Goal: Complete application form

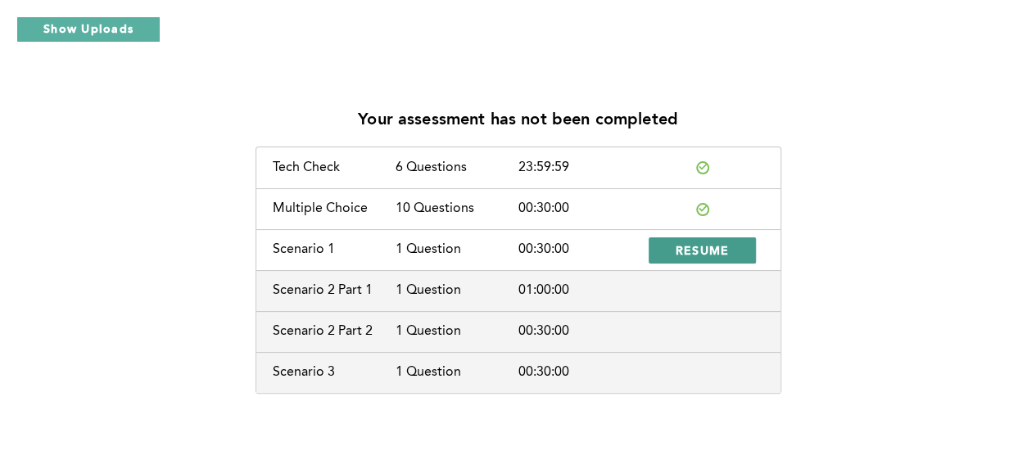
click at [716, 248] on span "RESUME" at bounding box center [703, 250] width 54 height 16
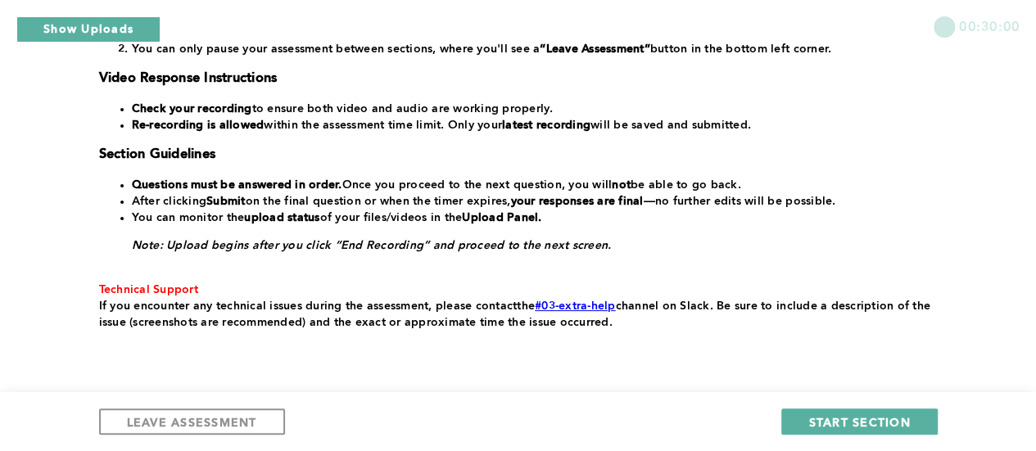
scroll to position [431, 0]
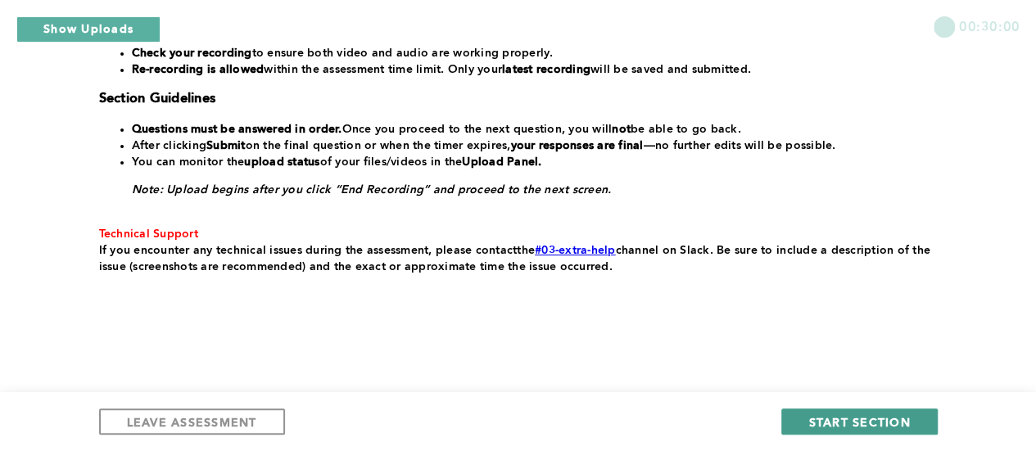
click at [888, 428] on span "START SECTION" at bounding box center [860, 423] width 102 height 16
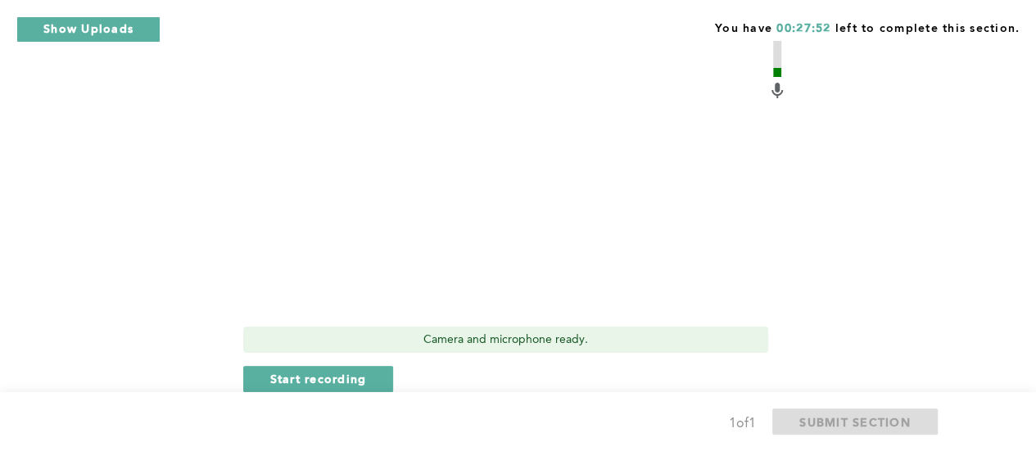
scroll to position [760, 0]
click at [360, 381] on span "Start recording" at bounding box center [318, 381] width 97 height 16
click at [318, 378] on span "Stop recording" at bounding box center [318, 381] width 96 height 16
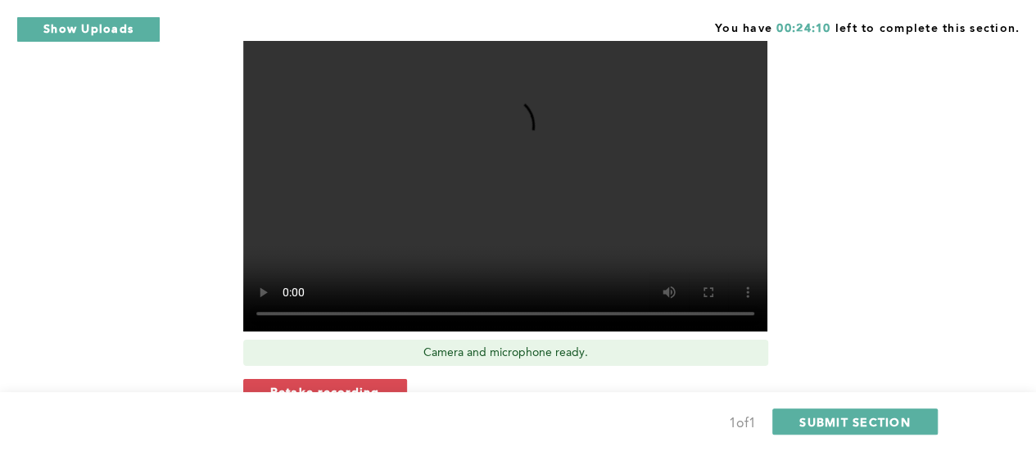
scroll to position [747, 0]
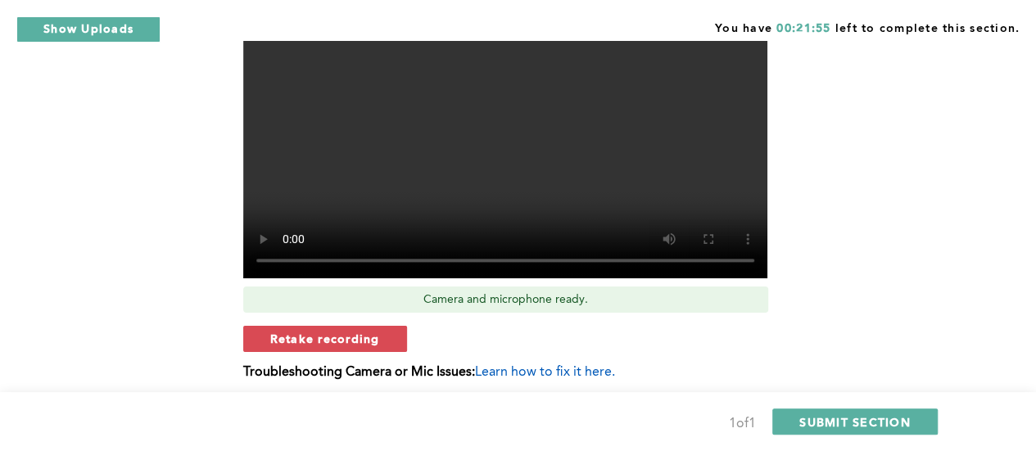
scroll to position [804, 0]
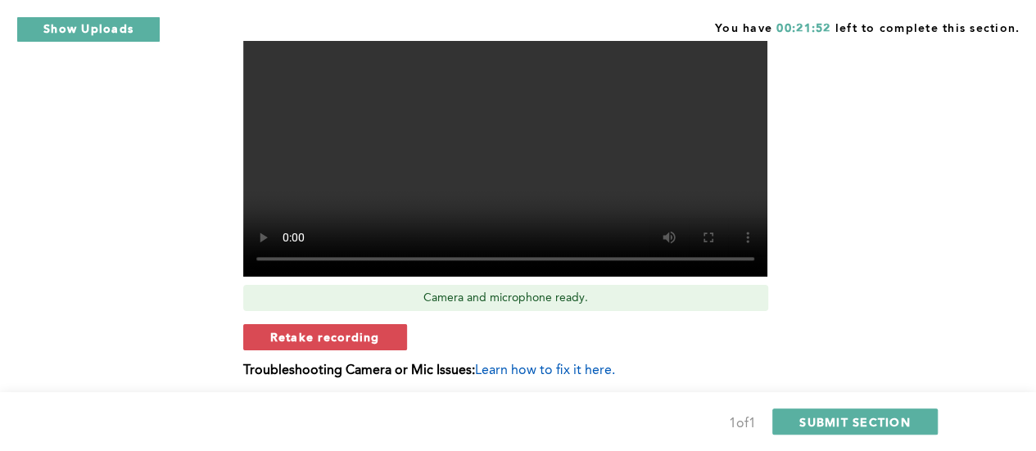
click at [257, 333] on button "Retake recording" at bounding box center [325, 337] width 164 height 26
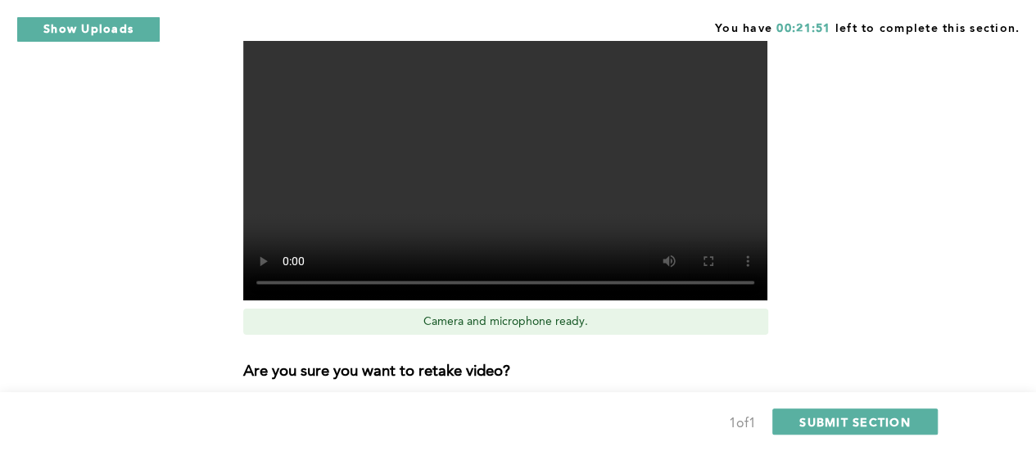
scroll to position [854, 0]
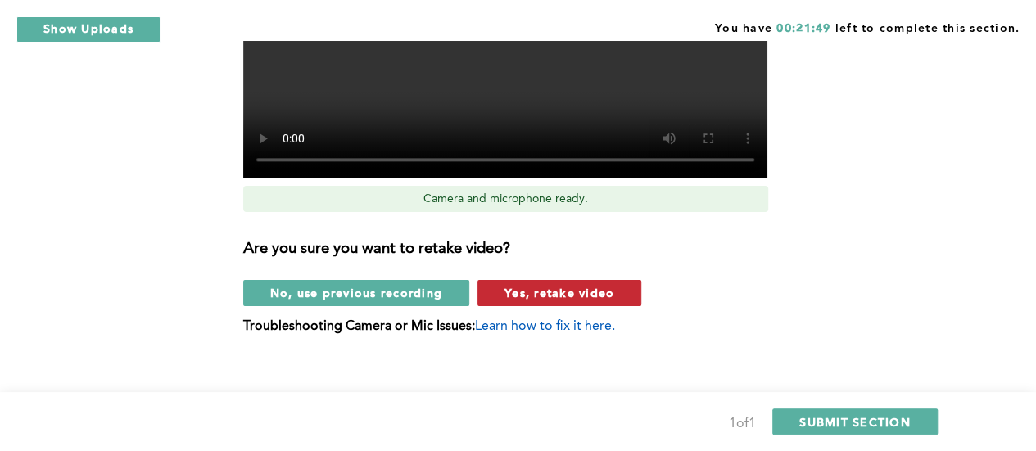
click at [568, 298] on span "Yes, retake video" at bounding box center [560, 293] width 110 height 16
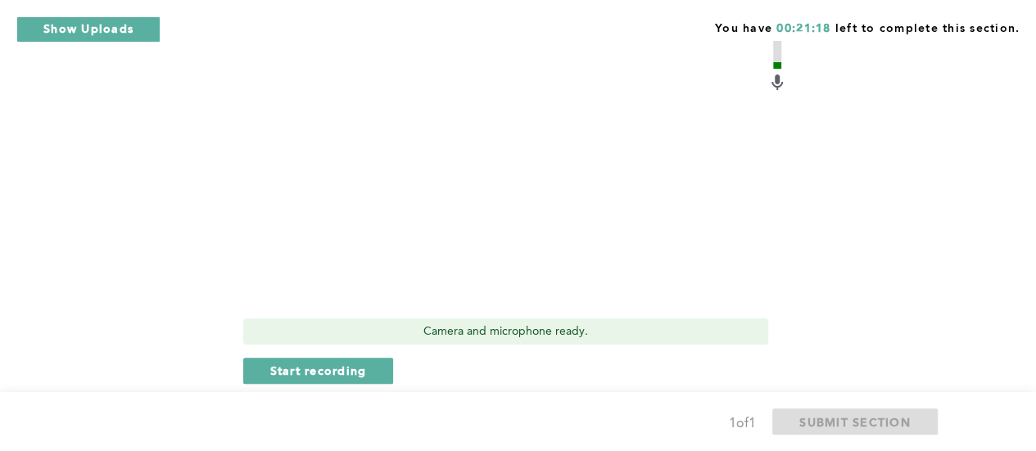
scroll to position [775, 0]
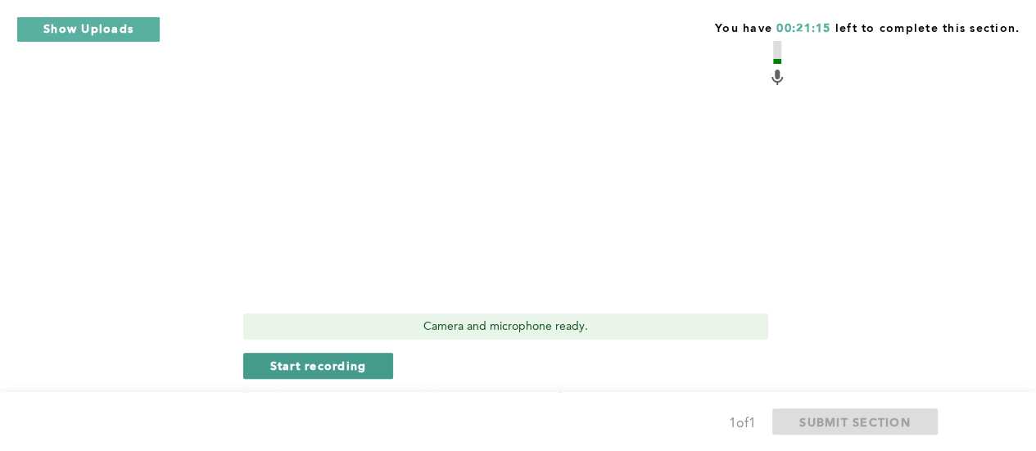
click at [287, 371] on span "Start recording" at bounding box center [318, 366] width 97 height 16
click at [287, 371] on span "Stop recording" at bounding box center [318, 366] width 96 height 16
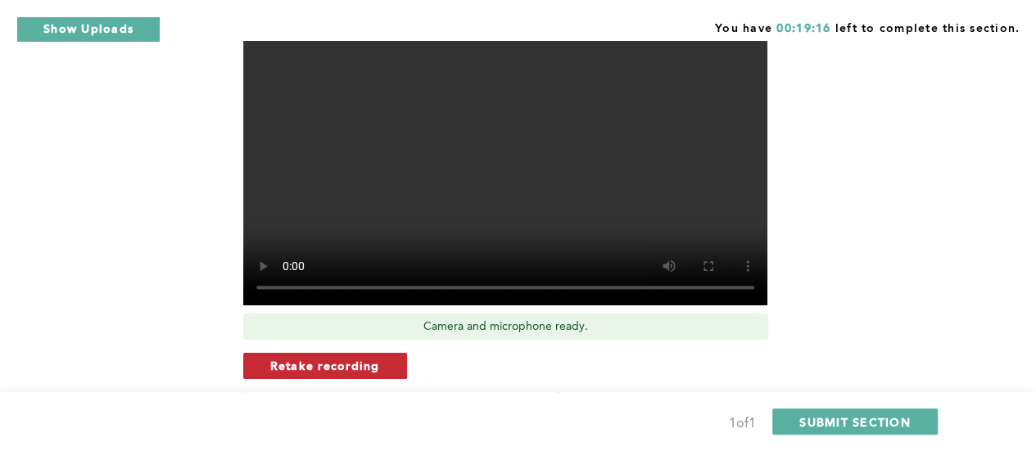
click at [277, 361] on span "Retake recording" at bounding box center [325, 366] width 110 height 16
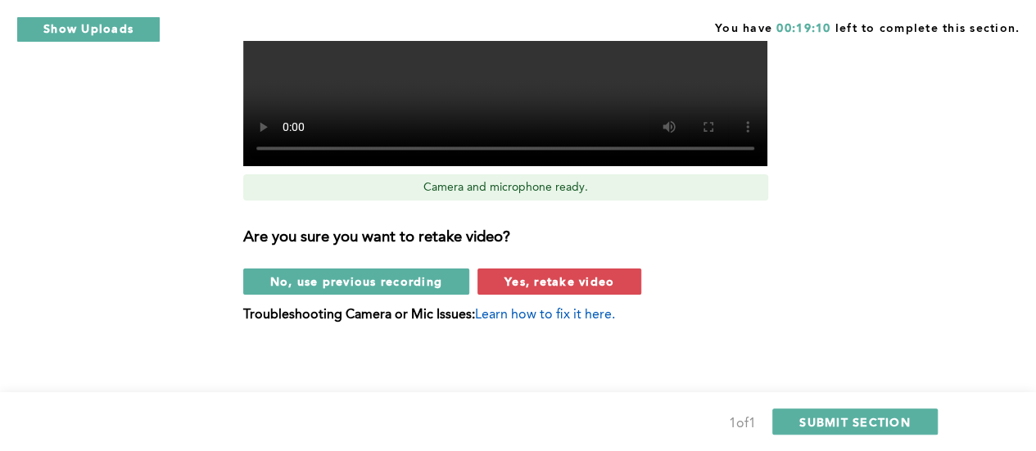
scroll to position [918, 0]
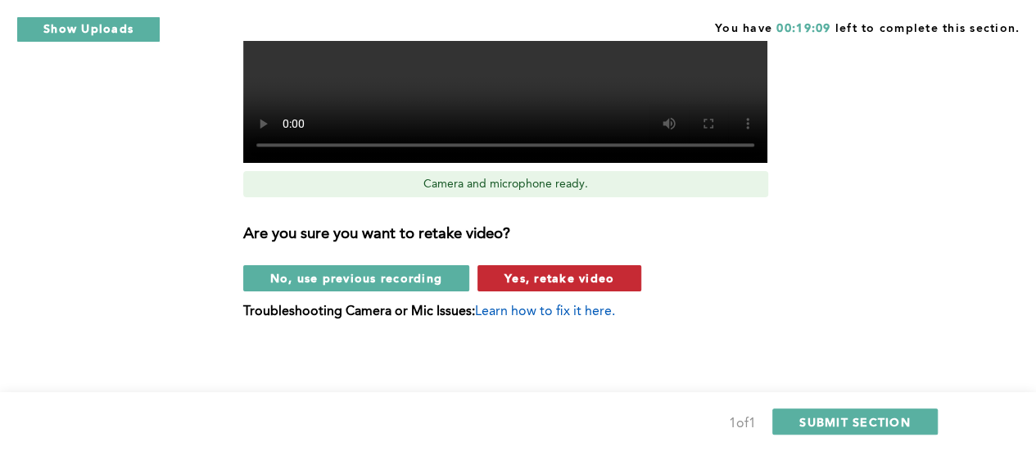
click at [542, 288] on button "Yes, retake video" at bounding box center [560, 278] width 164 height 26
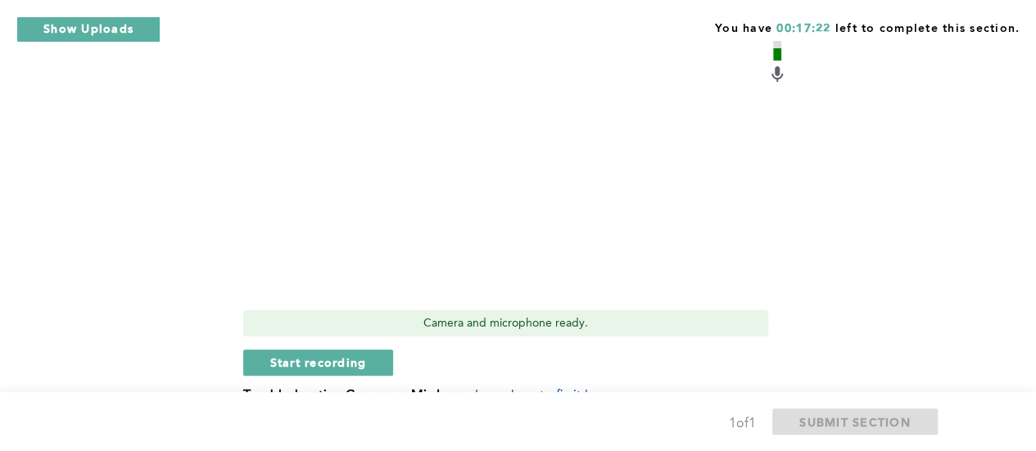
scroll to position [757, 0]
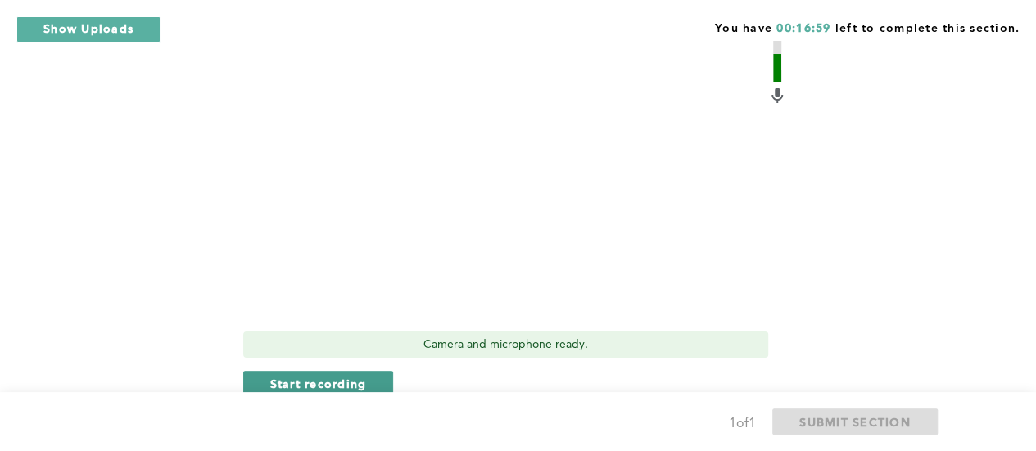
click at [296, 384] on span "Start recording" at bounding box center [318, 384] width 97 height 16
click at [296, 384] on span "Stop recording" at bounding box center [318, 384] width 96 height 16
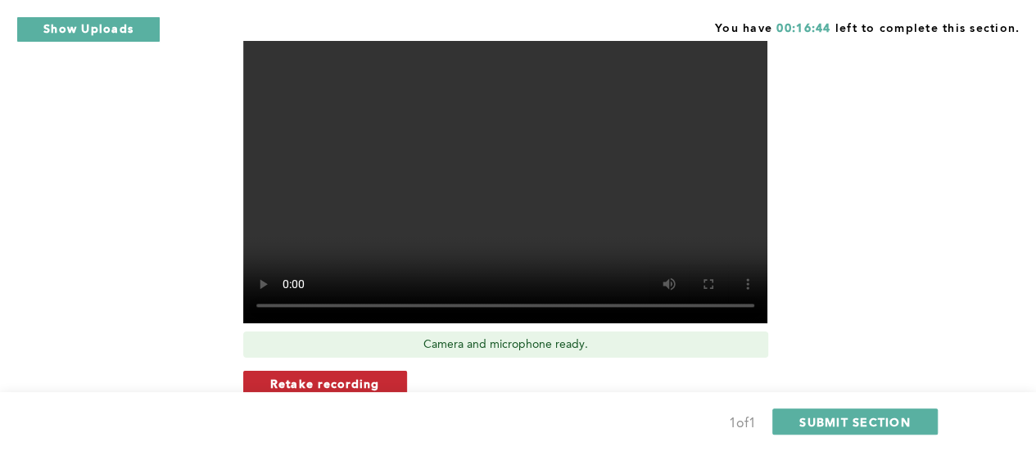
click at [304, 383] on span "Retake recording" at bounding box center [325, 384] width 110 height 16
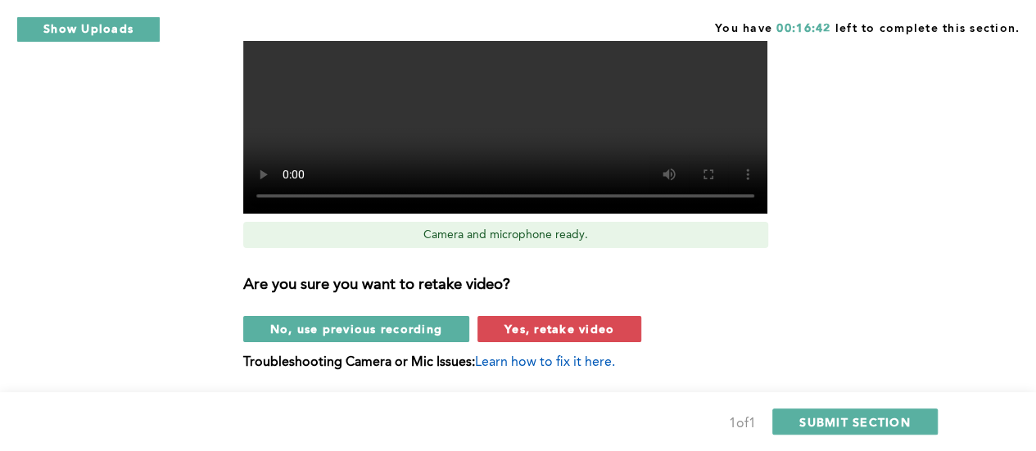
scroll to position [867, 0]
click at [530, 325] on span "Yes, retake video" at bounding box center [560, 329] width 110 height 16
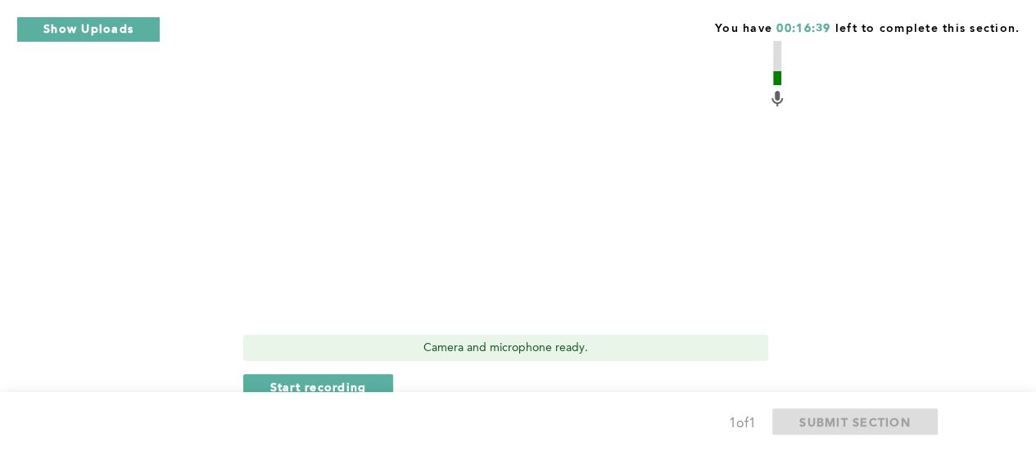
scroll to position [760, 0]
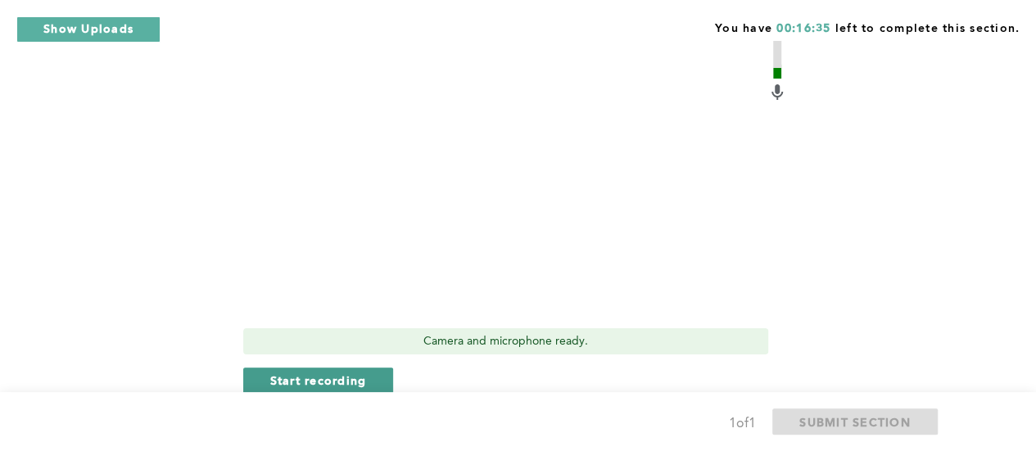
click at [330, 379] on span "Start recording" at bounding box center [318, 381] width 97 height 16
click at [330, 379] on span "Stop recording" at bounding box center [318, 381] width 96 height 16
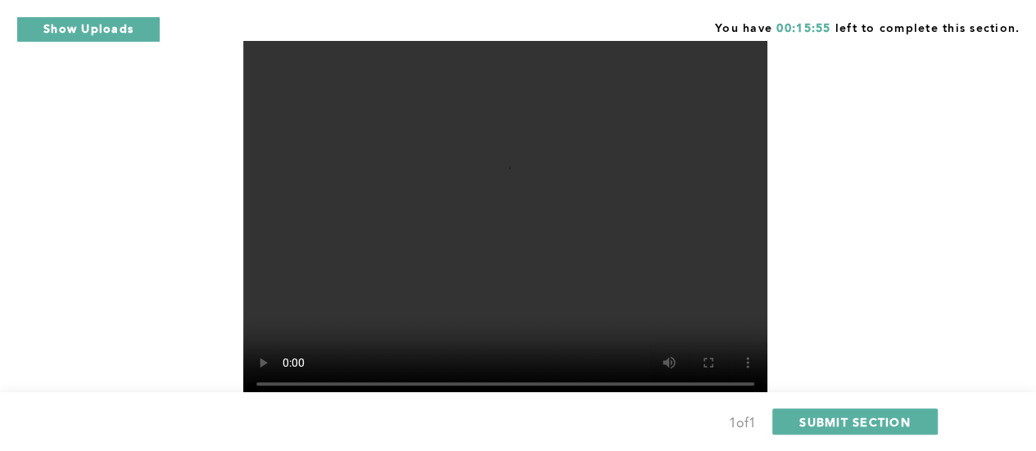
scroll to position [672, 0]
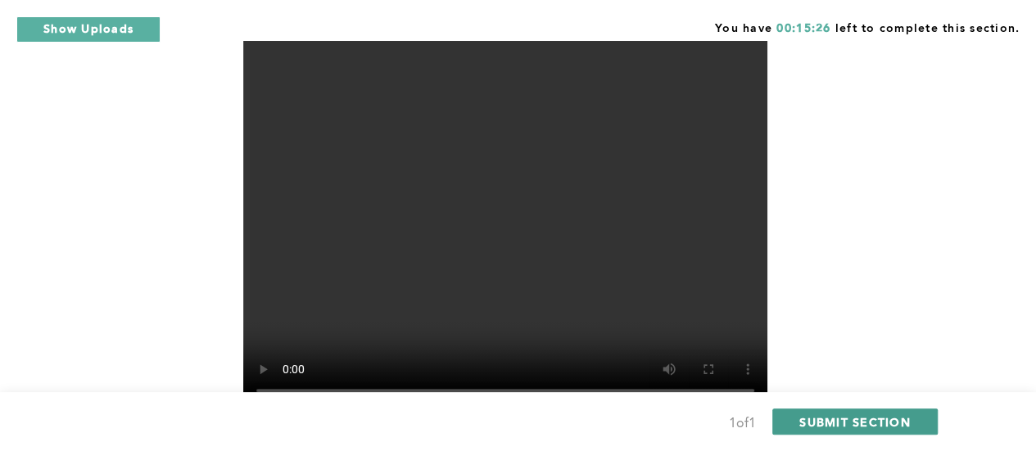
click at [814, 415] on span "SUBMIT SECTION" at bounding box center [855, 423] width 111 height 16
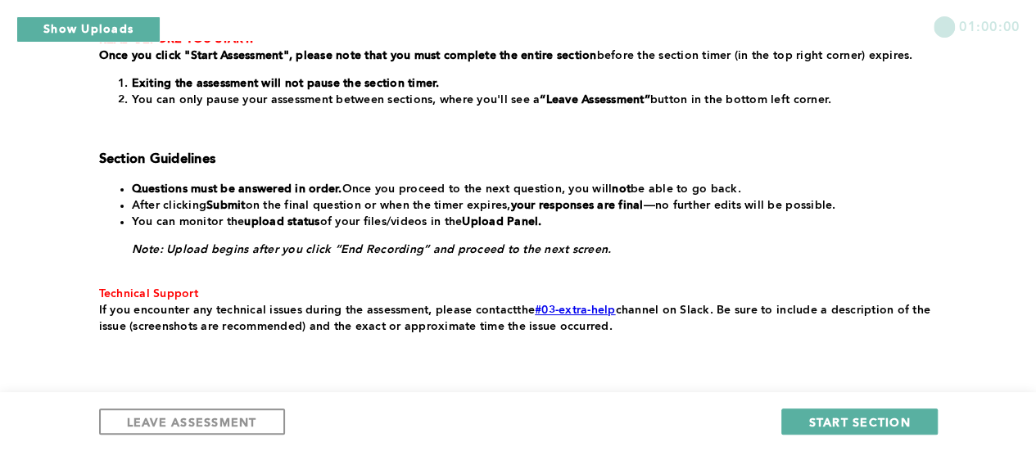
scroll to position [391, 0]
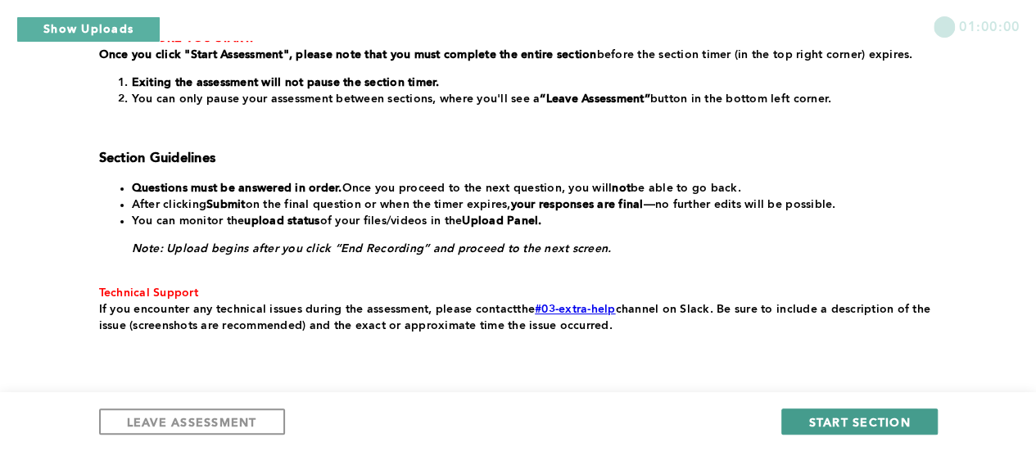
click at [845, 412] on button "START SECTION" at bounding box center [860, 422] width 156 height 26
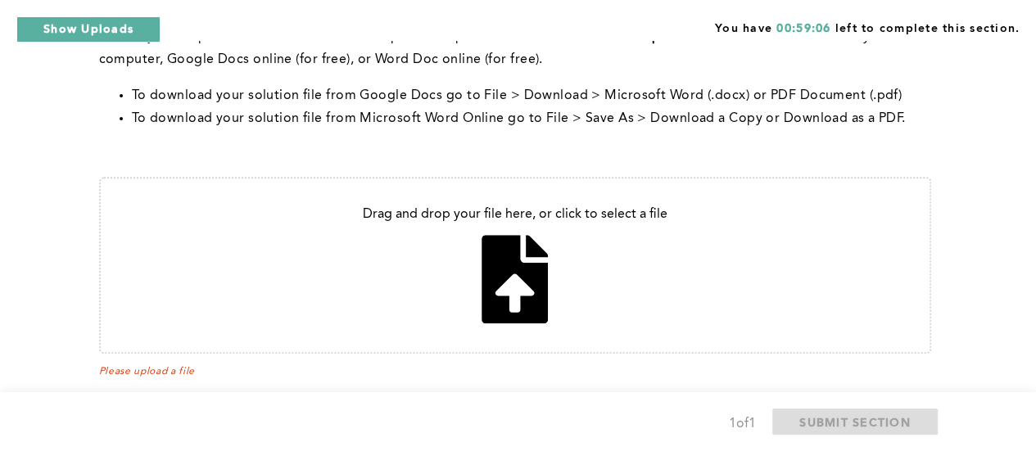
scroll to position [562, 0]
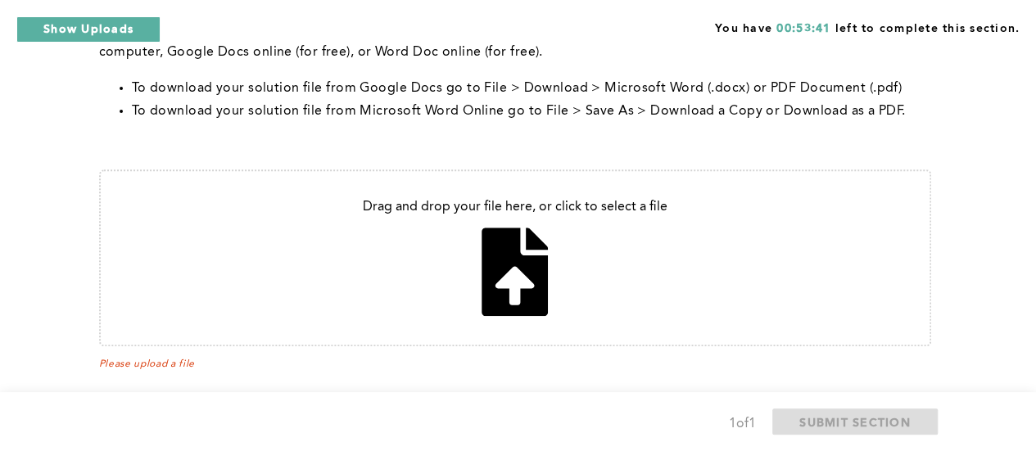
click at [494, 212] on input "file" at bounding box center [515, 258] width 829 height 174
type input "C:\fakepath\c1 prompt.docx"
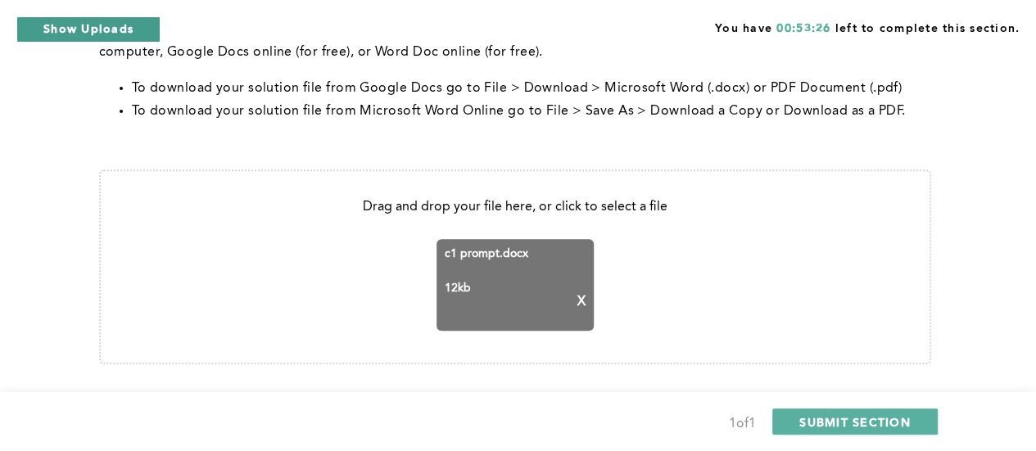
click at [79, 32] on button "Show Uploads" at bounding box center [88, 29] width 144 height 26
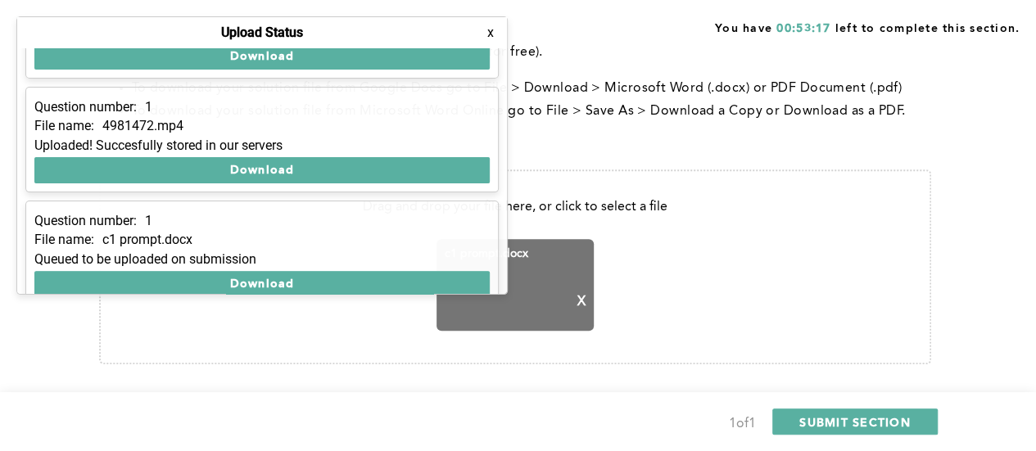
scroll to position [208, 0]
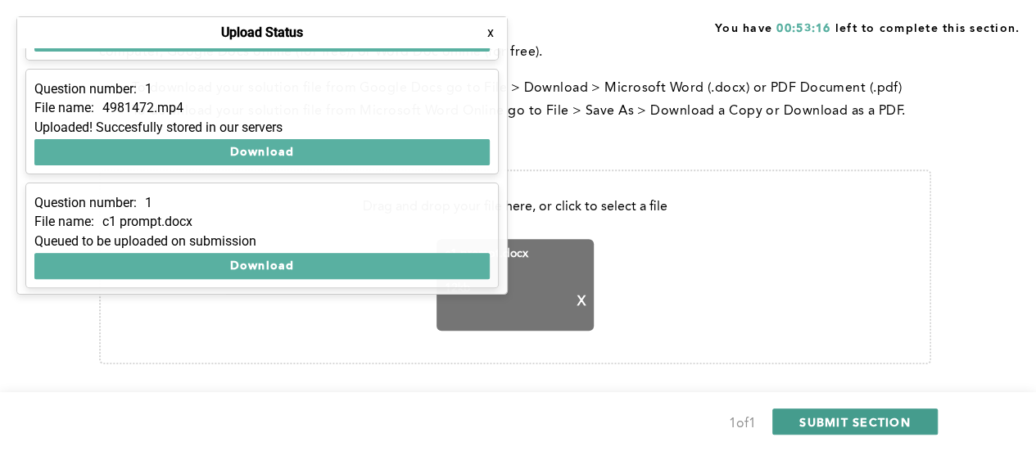
click at [829, 415] on span "SUBMIT SECTION" at bounding box center [855, 423] width 111 height 16
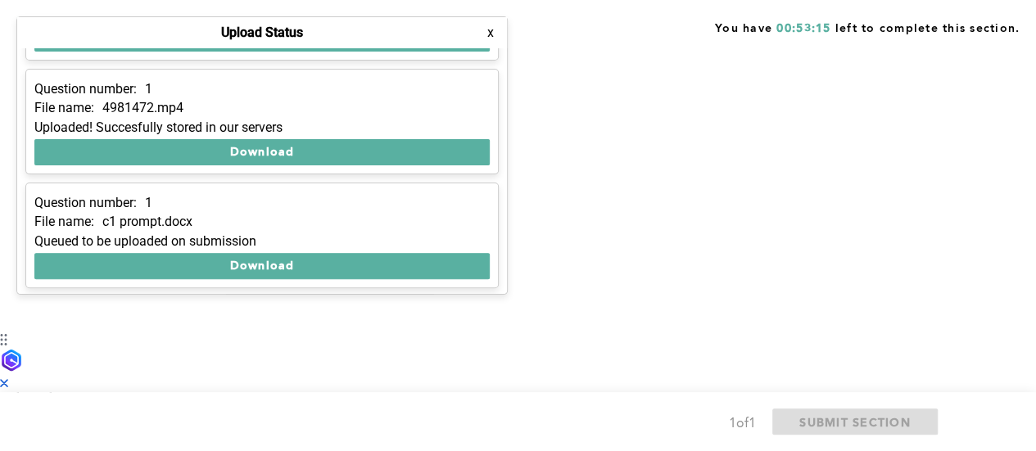
scroll to position [0, 0]
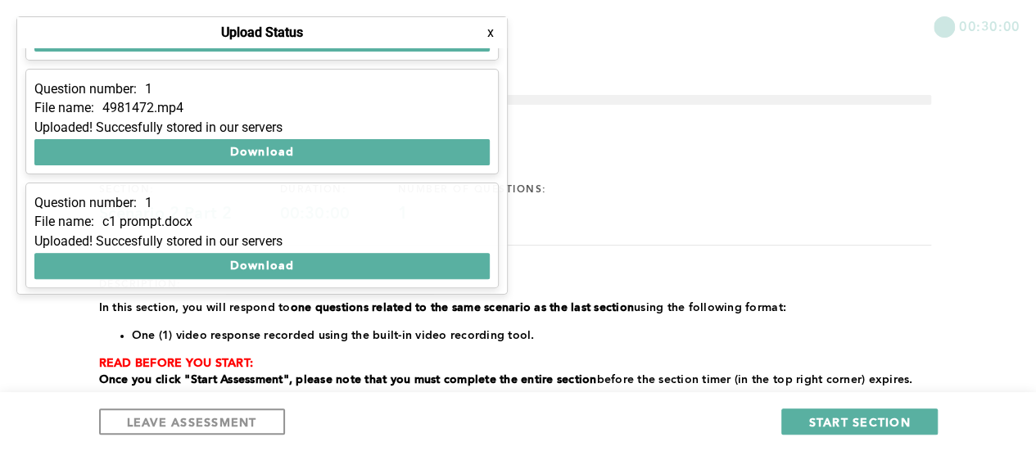
click at [492, 34] on button "x" at bounding box center [491, 33] width 16 height 16
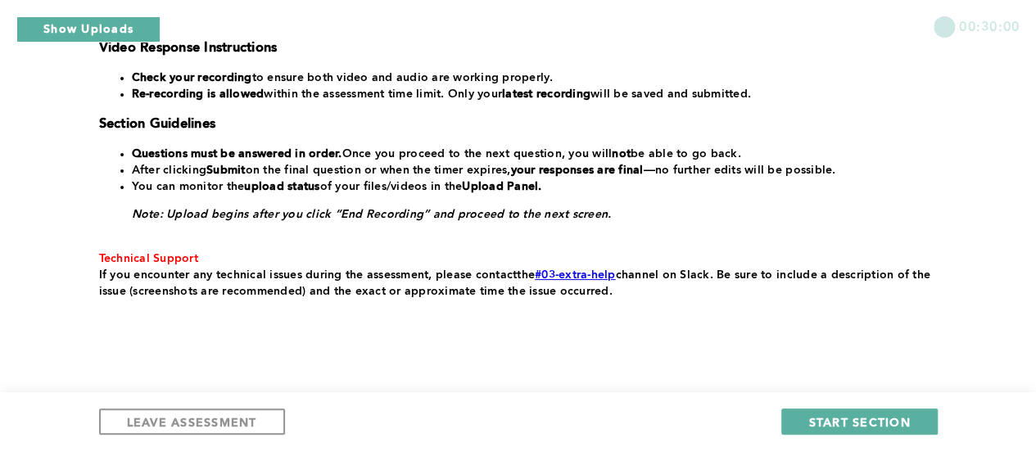
scroll to position [460, 0]
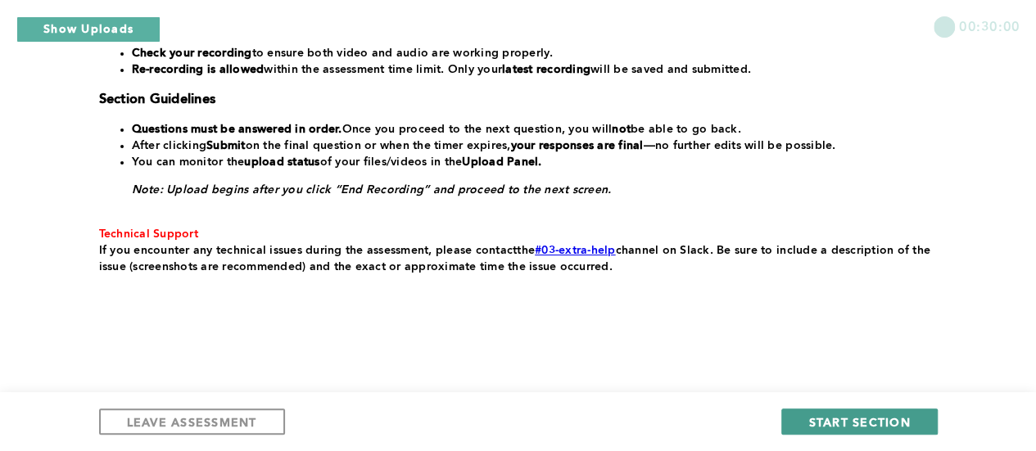
click at [862, 425] on span "START SECTION" at bounding box center [860, 423] width 102 height 16
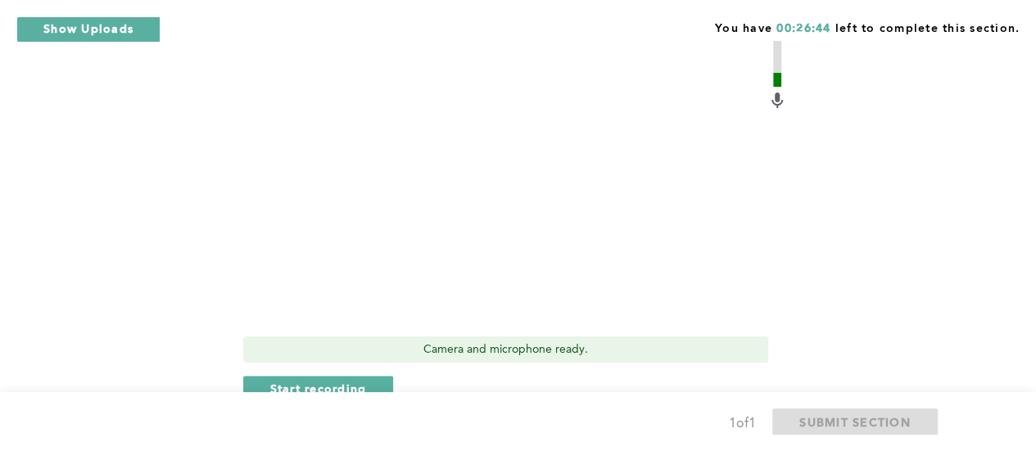
scroll to position [868, 0]
click at [349, 386] on span "Start recording" at bounding box center [318, 388] width 97 height 16
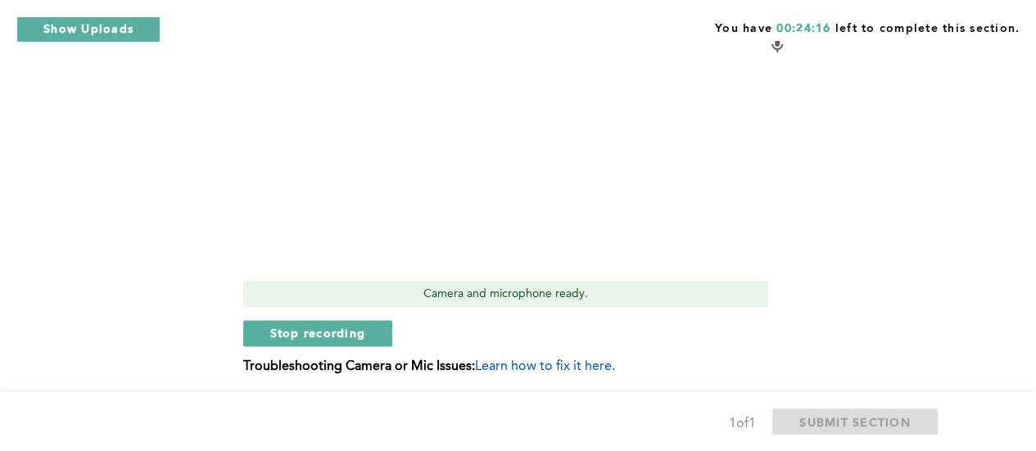
scroll to position [940, 0]
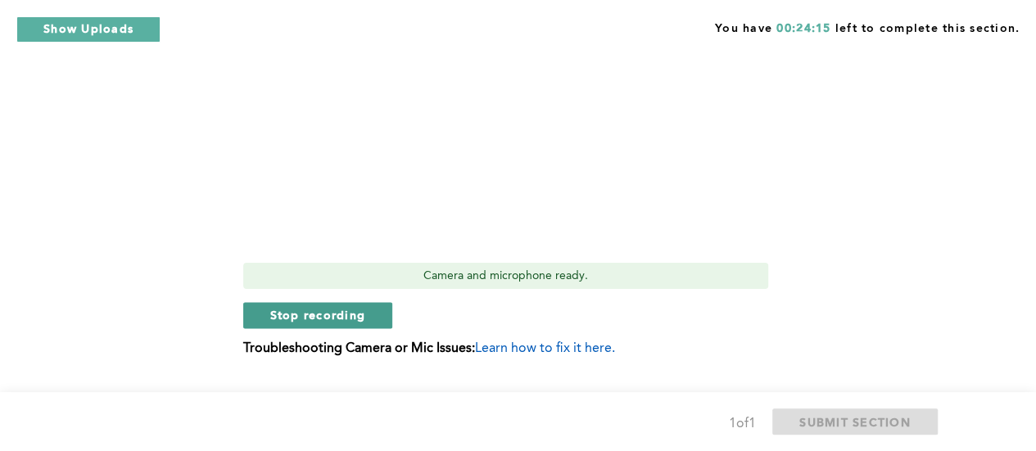
click at [321, 310] on span "Stop recording" at bounding box center [318, 315] width 96 height 16
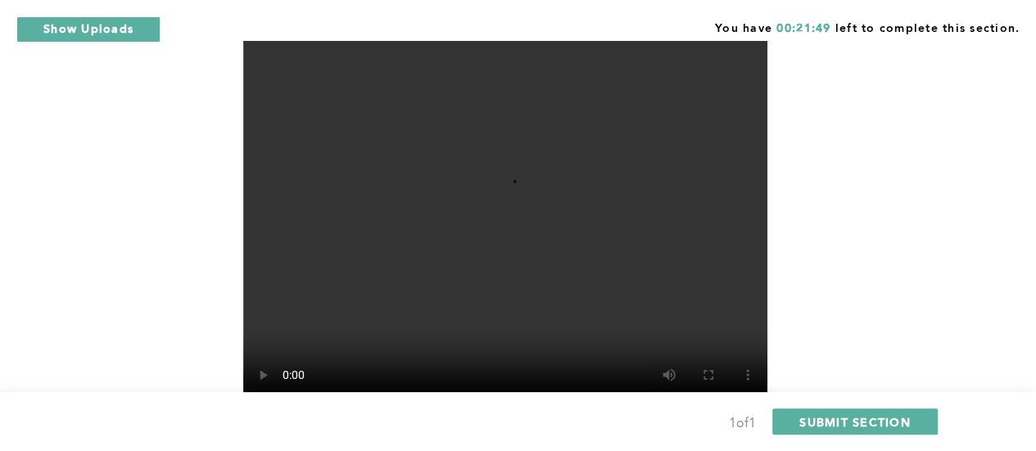
scroll to position [780, 0]
click at [867, 420] on span "SUBMIT SECTION" at bounding box center [855, 423] width 111 height 16
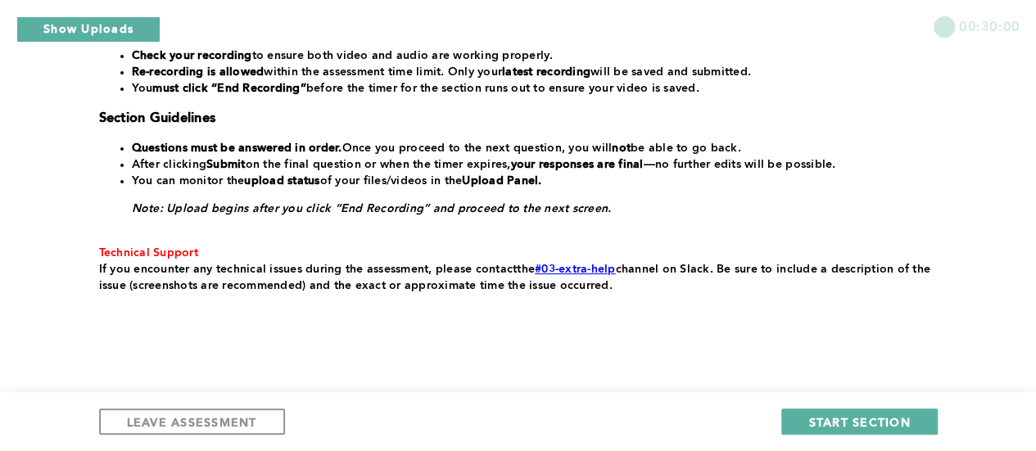
scroll to position [477, 0]
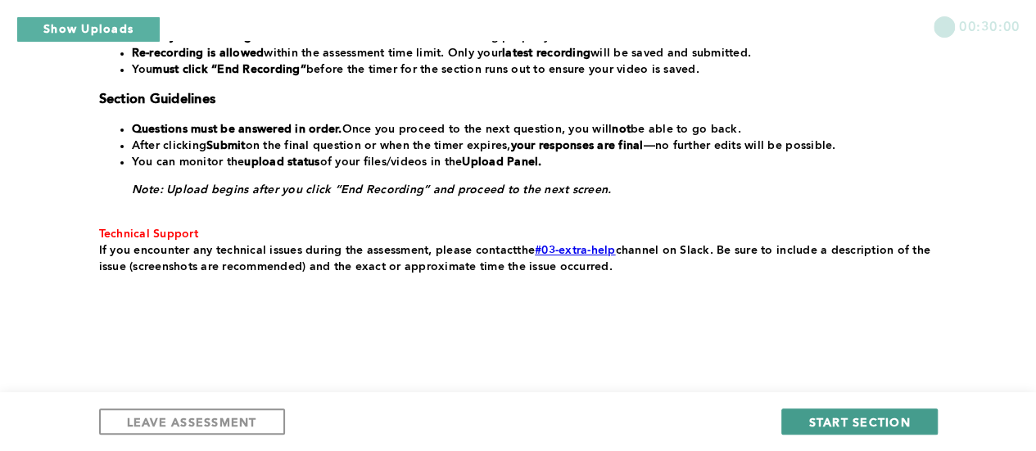
click at [871, 422] on span "START SECTION" at bounding box center [860, 423] width 102 height 16
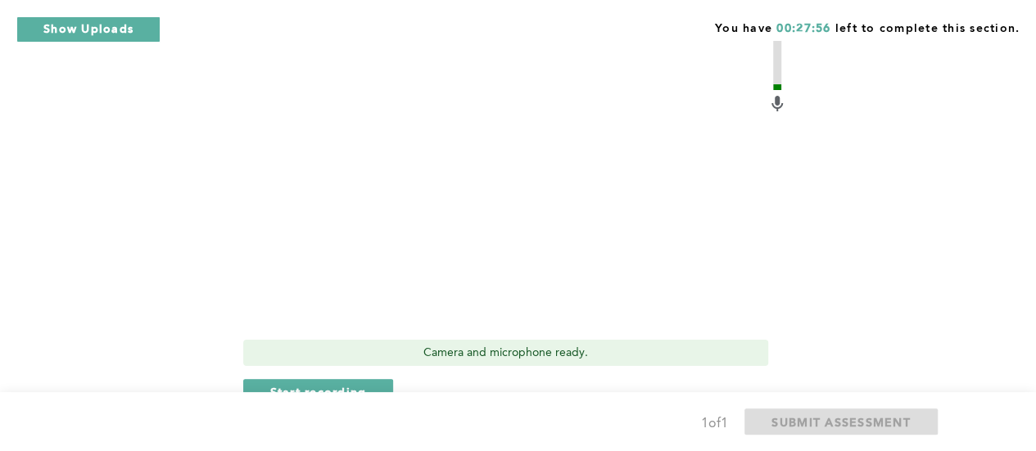
scroll to position [566, 0]
click at [298, 383] on span "Start recording" at bounding box center [318, 391] width 97 height 16
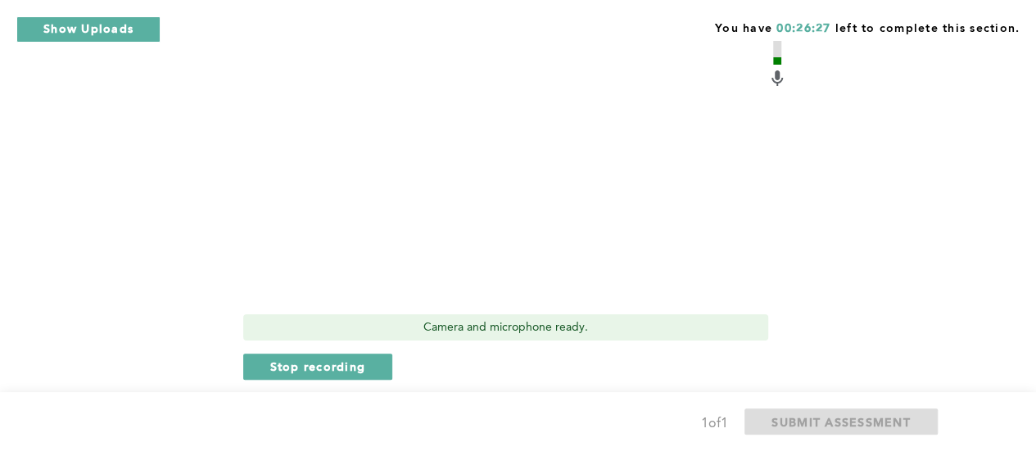
scroll to position [591, 0]
click at [329, 358] on span "Stop recording" at bounding box center [318, 366] width 96 height 16
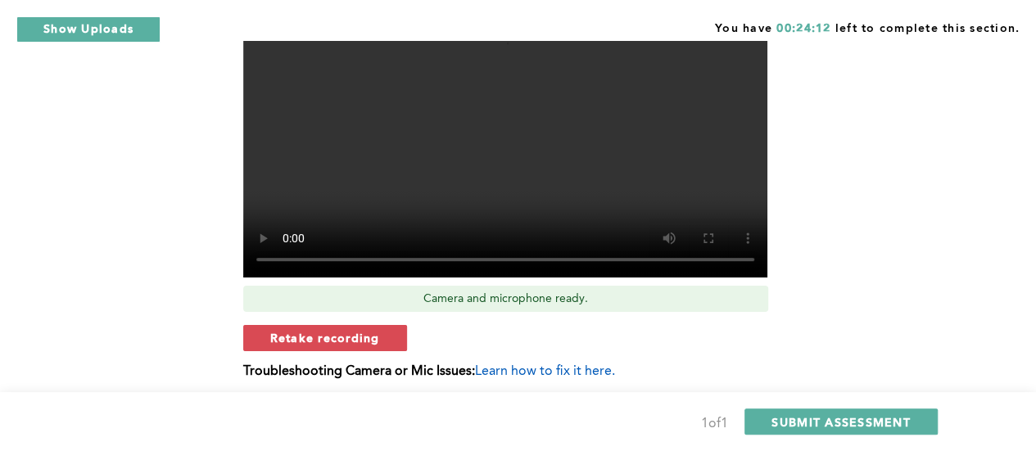
scroll to position [655, 0]
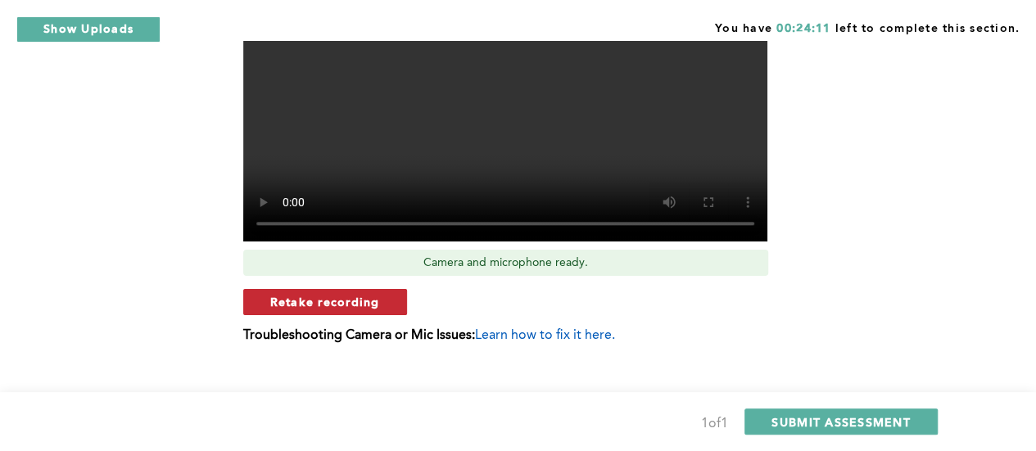
click at [336, 294] on span "Retake recording" at bounding box center [325, 302] width 110 height 16
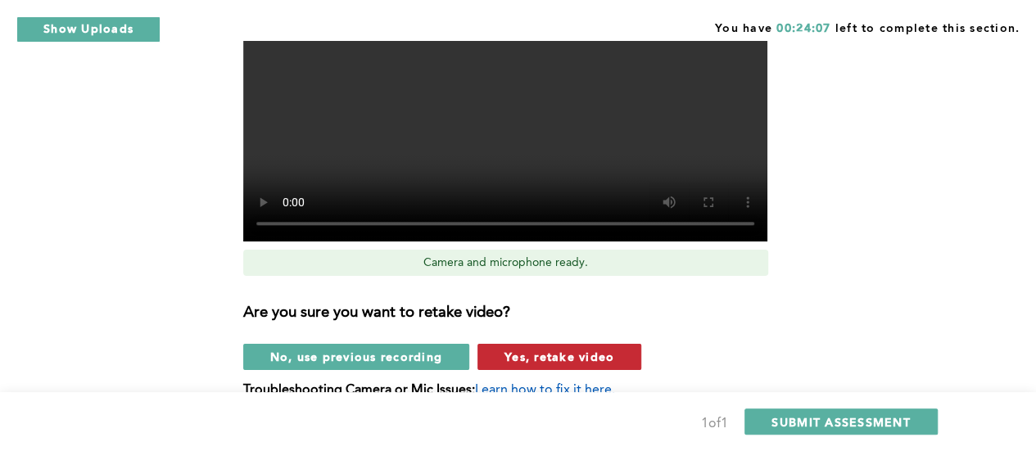
click at [586, 344] on button "Yes, retake video" at bounding box center [560, 357] width 164 height 26
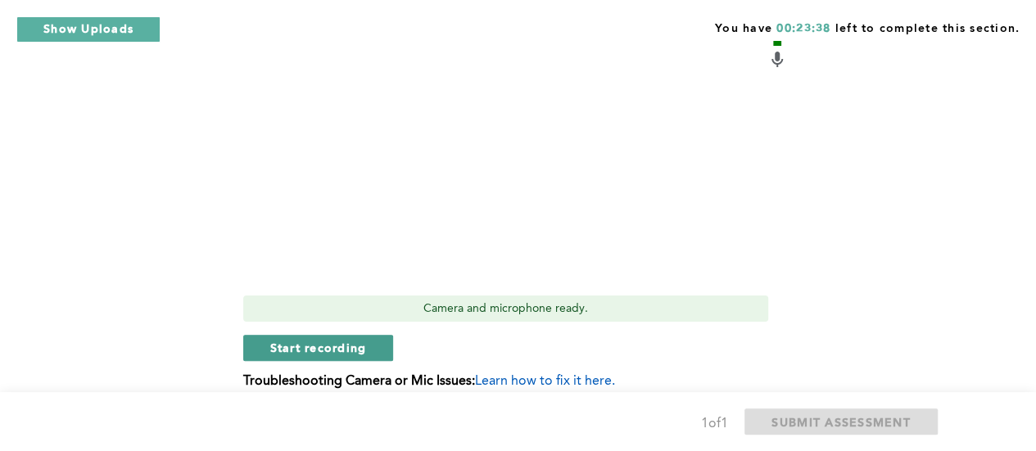
scroll to position [611, 0]
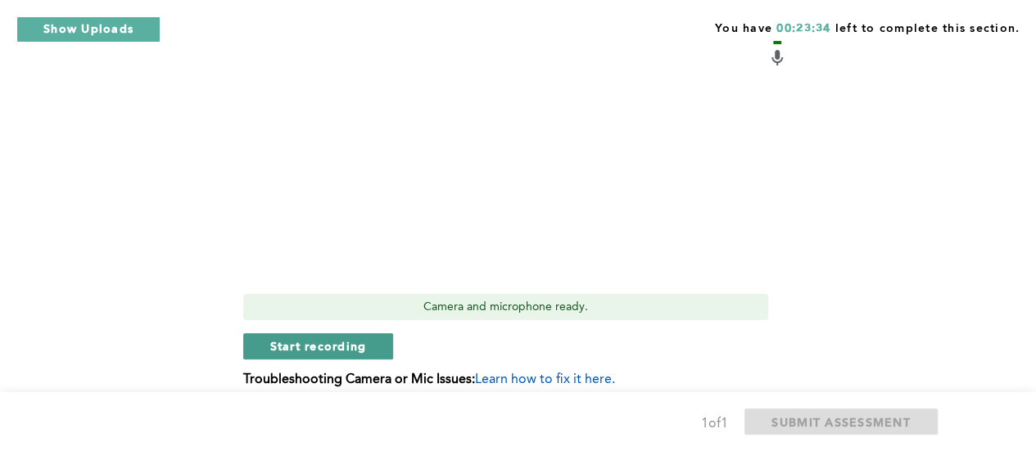
click at [265, 333] on button "Start recording" at bounding box center [318, 346] width 151 height 26
click at [265, 333] on button "Stop recording" at bounding box center [318, 346] width 150 height 26
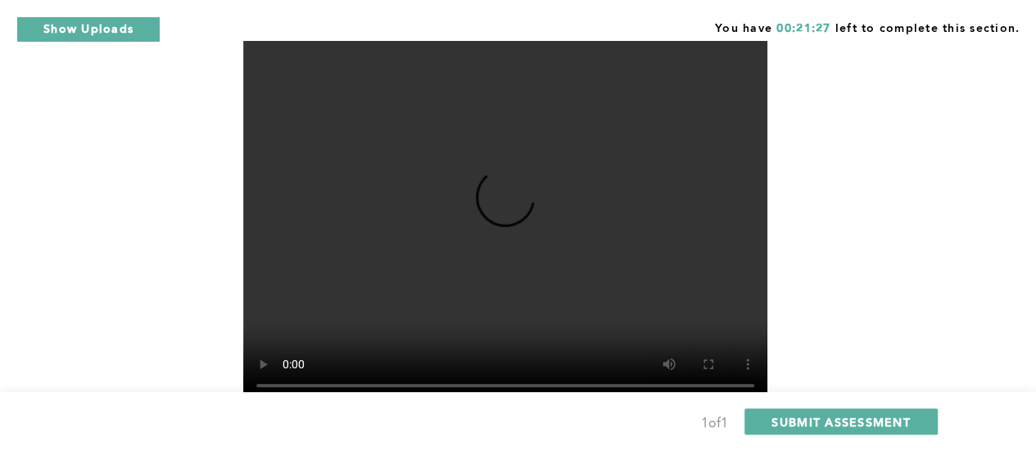
scroll to position [492, 0]
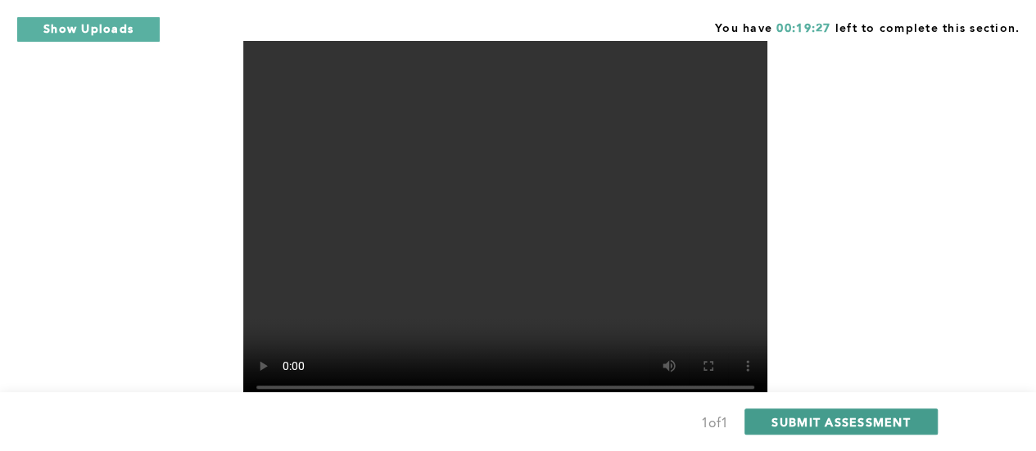
click at [865, 410] on button "SUBMIT ASSESSMENT" at bounding box center [841, 422] width 193 height 26
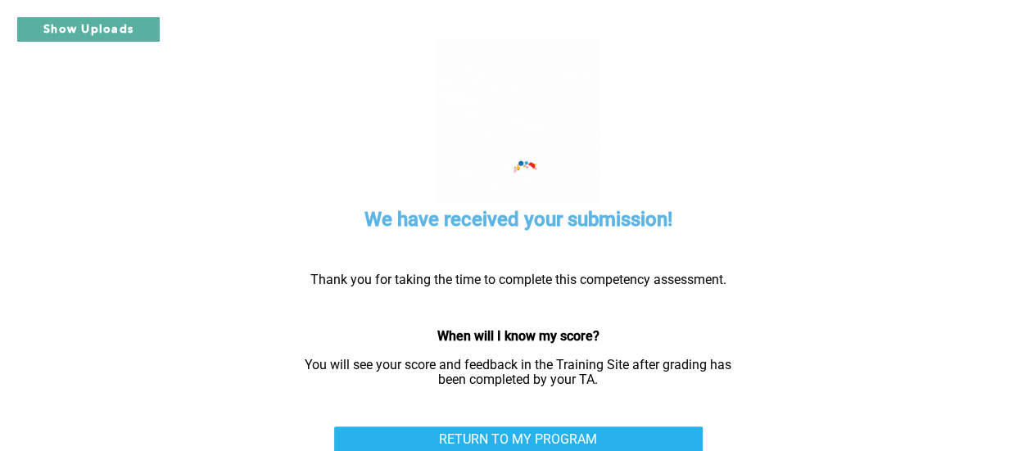
scroll to position [26, 0]
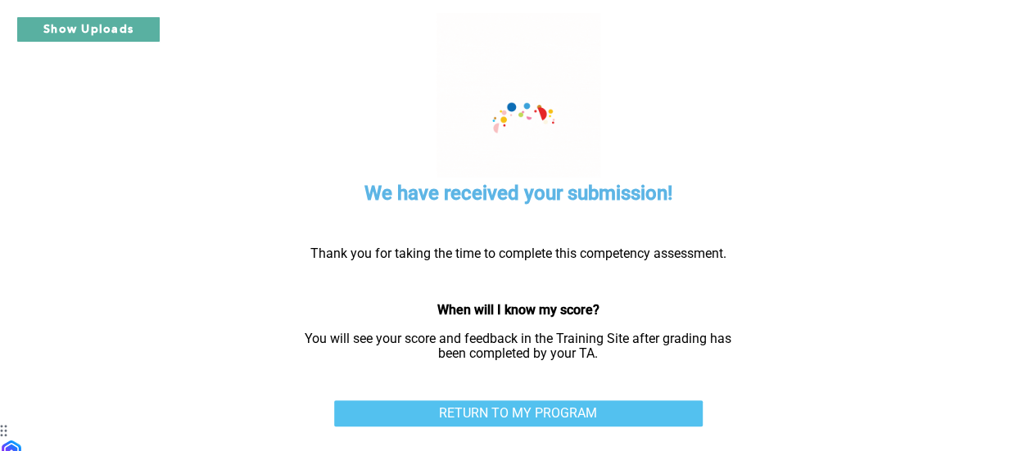
click at [622, 406] on link "RETURN TO MY PROGRAM" at bounding box center [518, 414] width 369 height 26
